Goal: Task Accomplishment & Management: Manage account settings

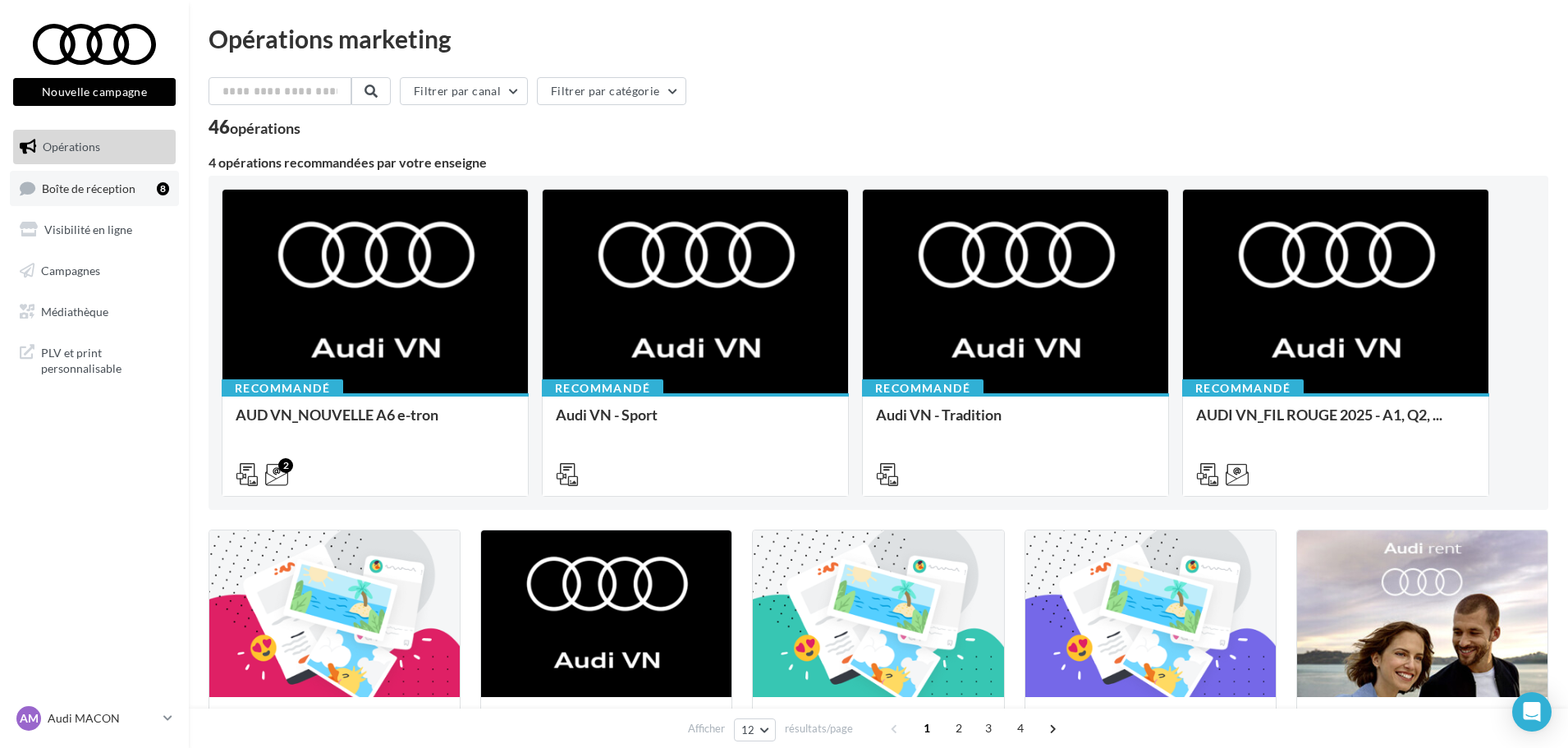
click at [95, 189] on span "Boîte de réception" at bounding box center [88, 187] width 94 height 14
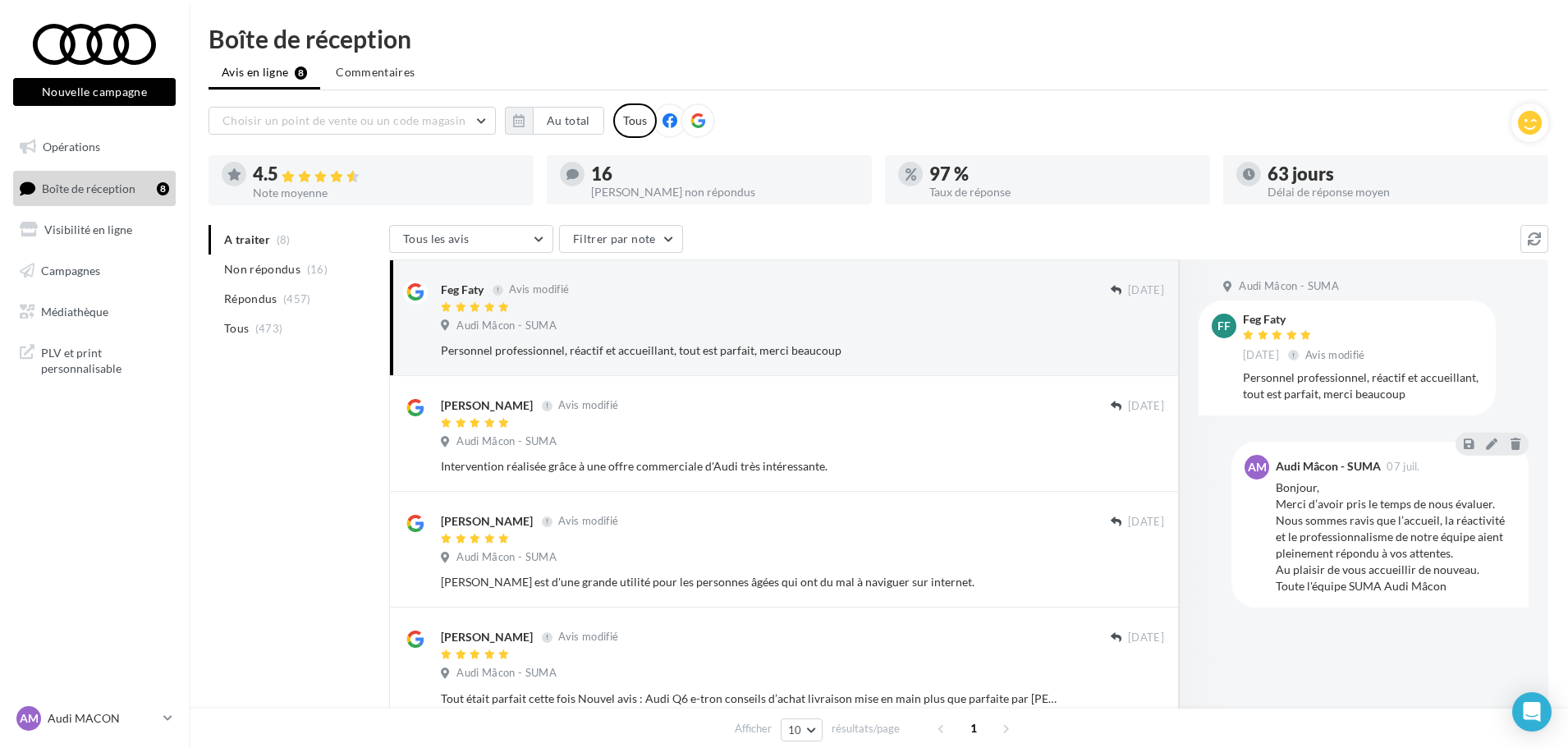
click at [702, 122] on icon at bounding box center [698, 121] width 15 height 15
click at [540, 125] on button "Au total" at bounding box center [569, 121] width 72 height 28
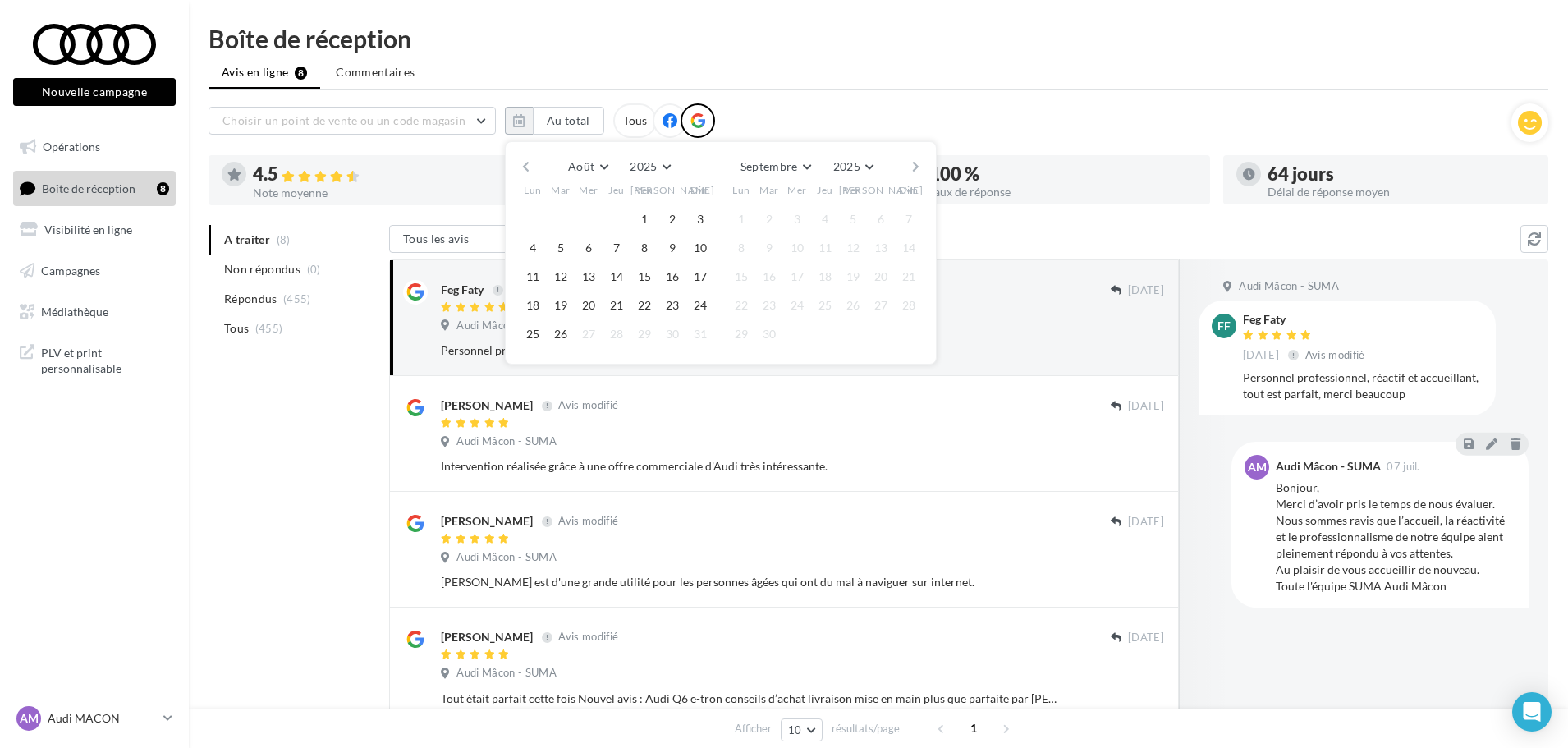
click at [524, 165] on button "button" at bounding box center [525, 166] width 14 height 23
click at [560, 216] on button "1" at bounding box center [560, 219] width 25 height 25
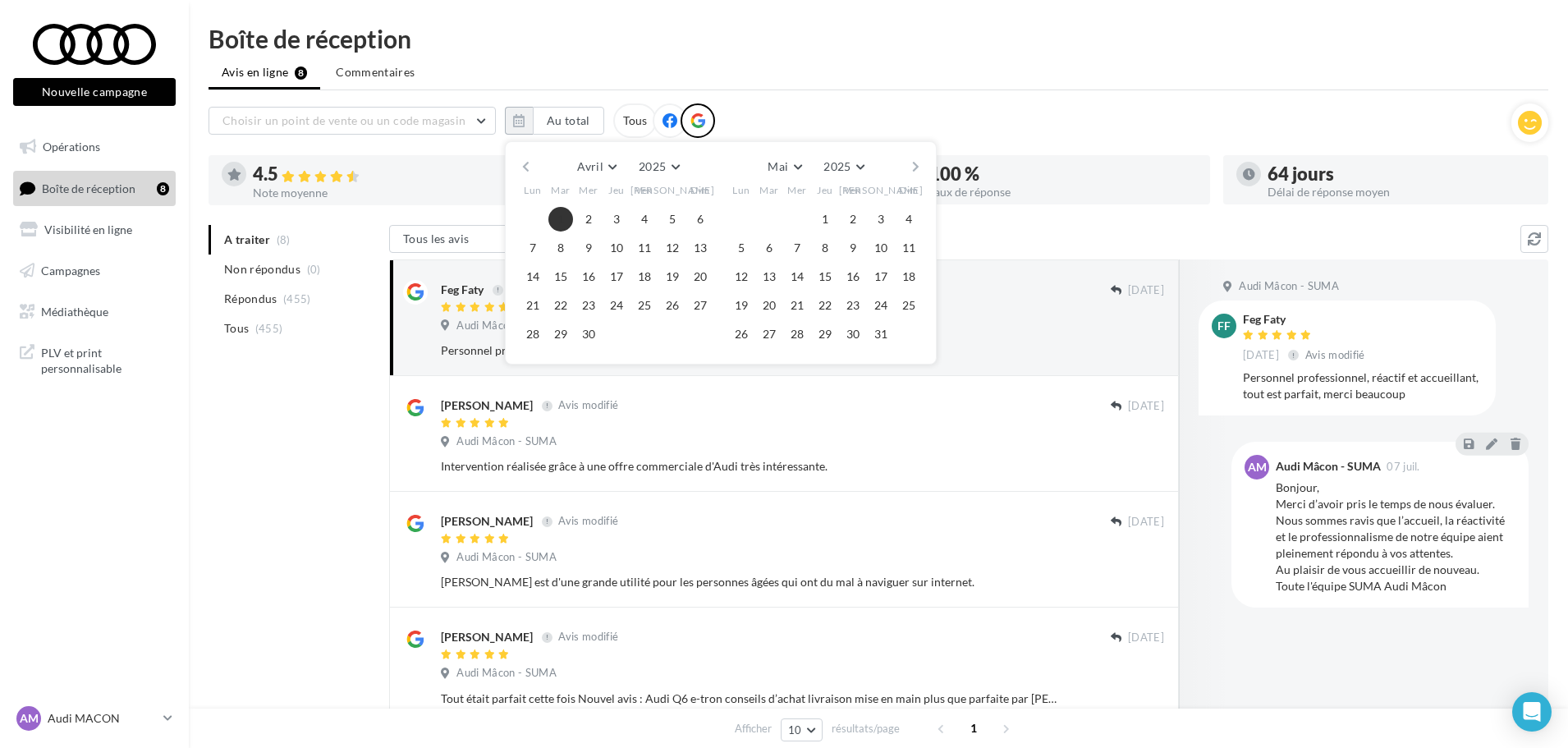
click at [917, 164] on button "button" at bounding box center [915, 166] width 14 height 23
click at [915, 165] on button "button" at bounding box center [915, 166] width 14 height 23
click at [742, 329] on button "25" at bounding box center [741, 334] width 25 height 25
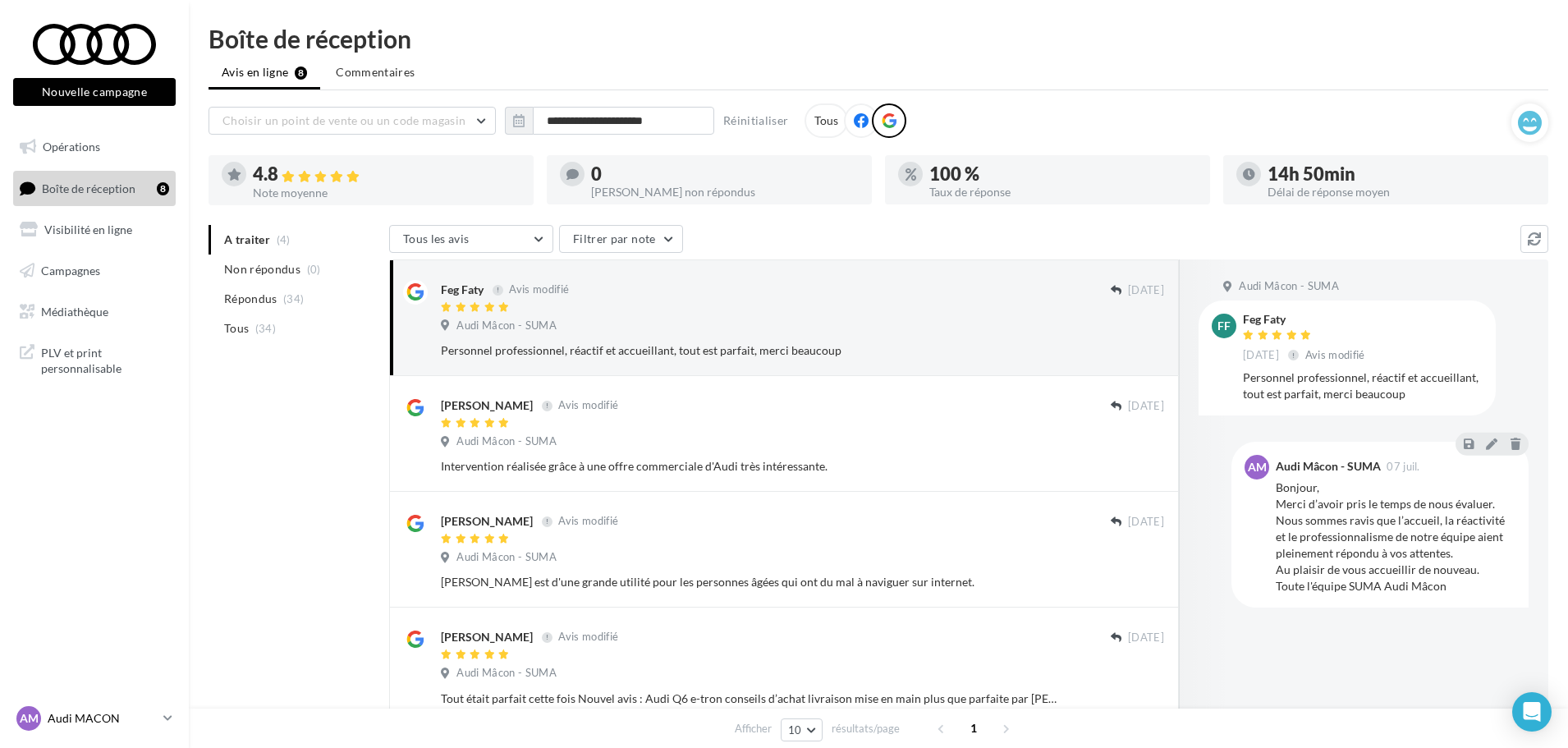
click at [172, 717] on icon at bounding box center [168, 717] width 9 height 14
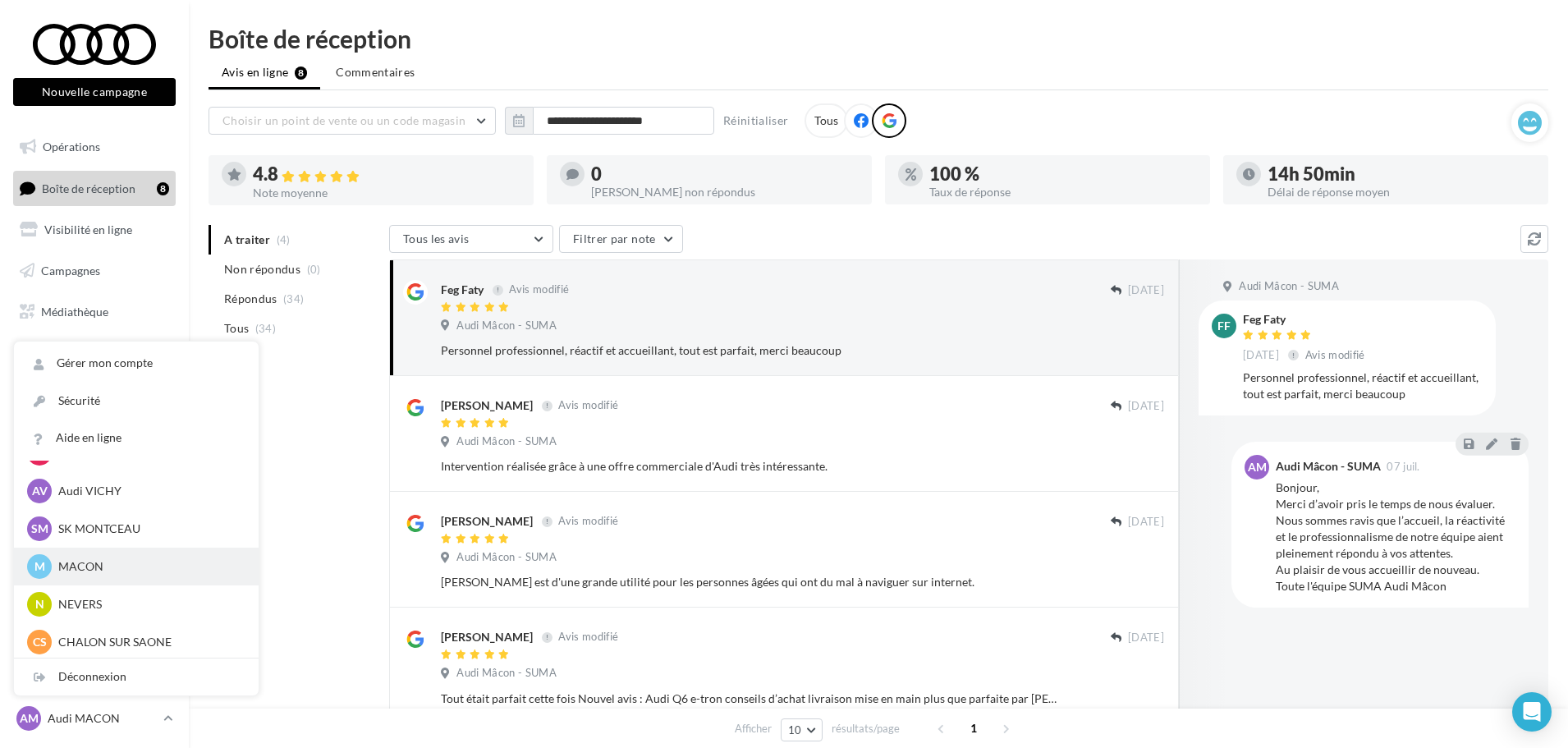
scroll to position [821, 0]
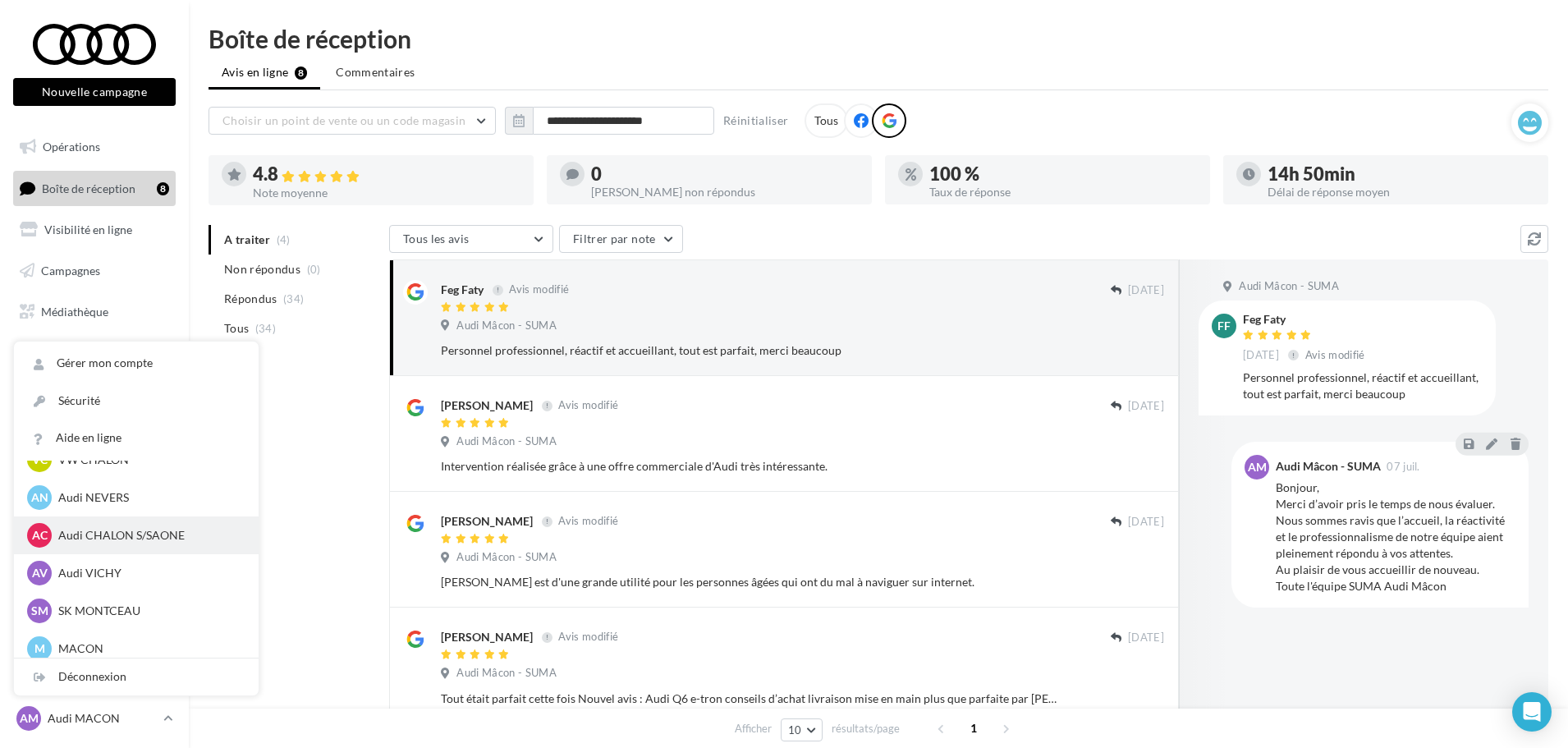
click at [130, 530] on p "Audi CHALON S/SAONE" at bounding box center [148, 535] width 180 height 16
